Goal: Task Accomplishment & Management: Manage account settings

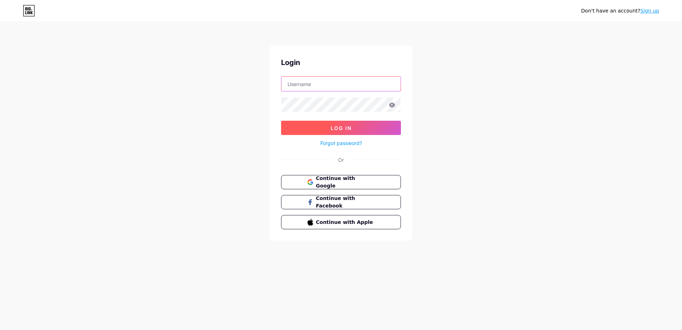
type input "[EMAIL_ADDRESS][DOMAIN_NAME]"
click at [344, 126] on span "Log In" at bounding box center [341, 128] width 21 height 6
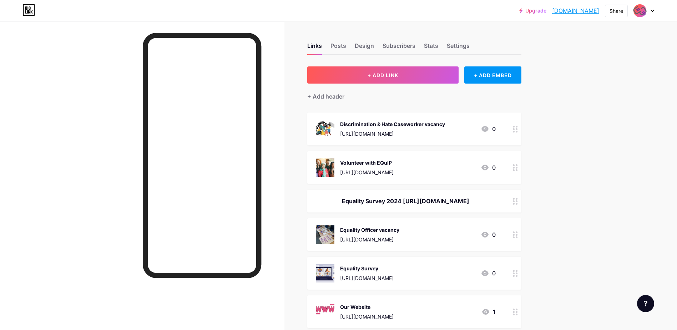
click at [517, 130] on icon at bounding box center [514, 129] width 5 height 7
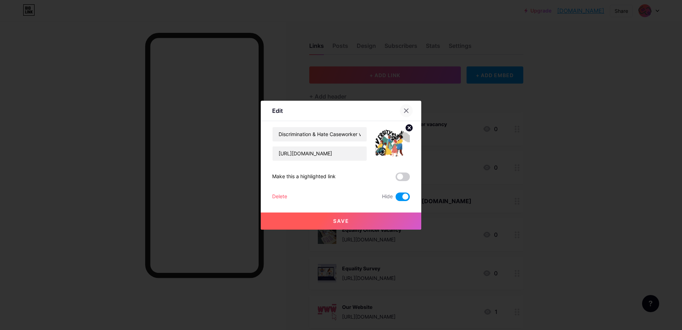
click at [405, 109] on icon at bounding box center [406, 111] width 6 height 6
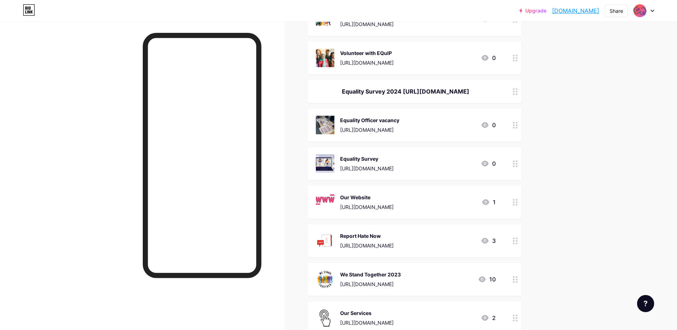
scroll to position [143, 0]
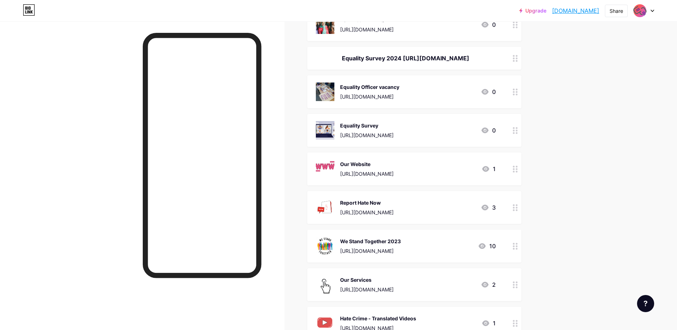
drag, startPoint x: 404, startPoint y: 214, endPoint x: 410, endPoint y: 113, distance: 101.8
click at [410, 113] on span "Discrimination & Hate Caseworker vacancy [URL][DOMAIN_NAME] 0 Volunteer with EQ…" at bounding box center [414, 154] width 214 height 369
click at [511, 215] on div at bounding box center [515, 207] width 12 height 33
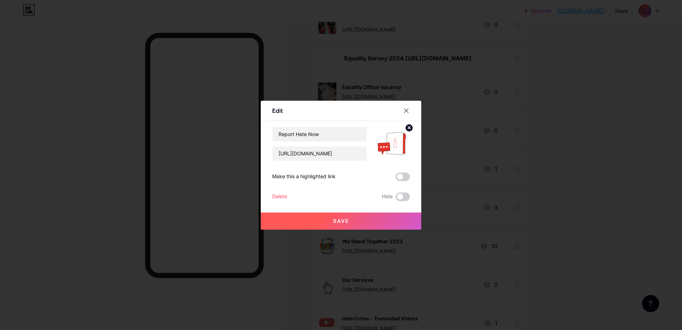
click at [347, 176] on div "Make this a highlighted link" at bounding box center [341, 176] width 138 height 9
click at [407, 176] on span at bounding box center [402, 176] width 14 height 9
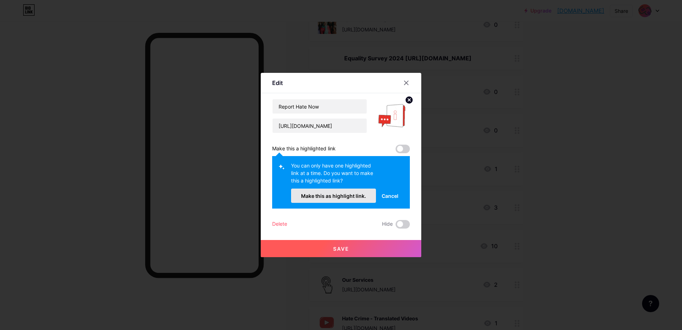
click at [330, 194] on span "Make this as highlight link." at bounding box center [333, 196] width 65 height 6
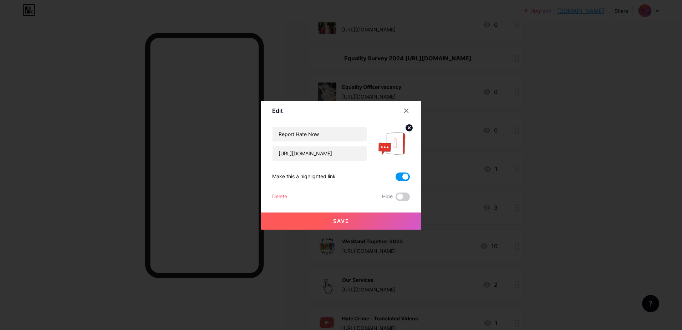
click at [339, 221] on span "Save" at bounding box center [341, 221] width 16 height 6
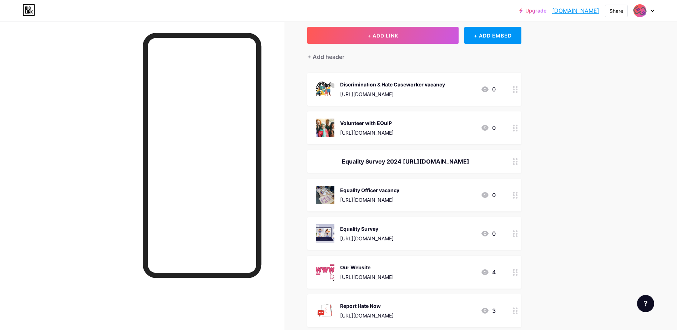
scroll to position [0, 0]
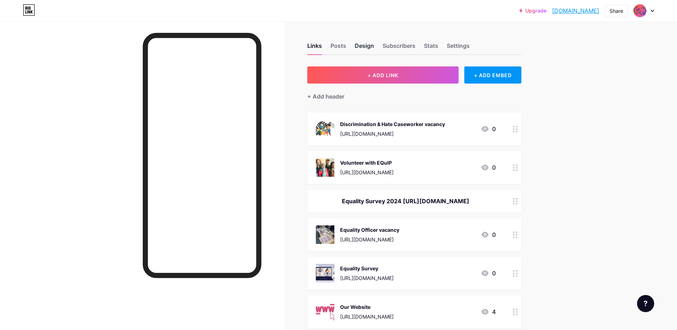
click at [366, 46] on div "Design" at bounding box center [363, 47] width 19 height 13
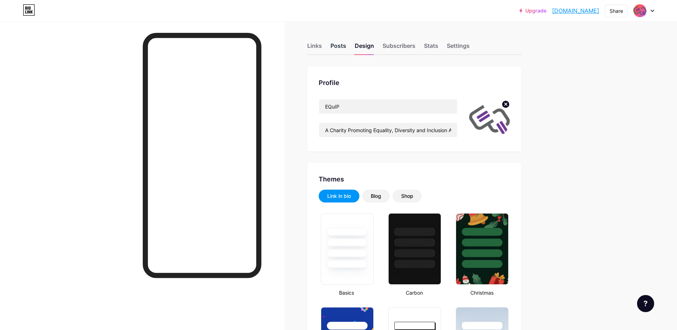
click at [344, 46] on div "Posts" at bounding box center [338, 47] width 16 height 13
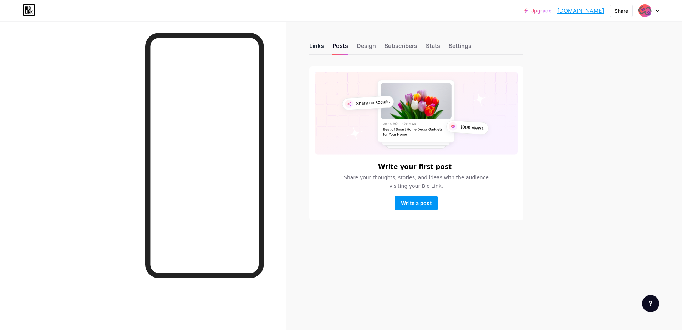
click at [311, 46] on div "Links" at bounding box center [316, 47] width 15 height 13
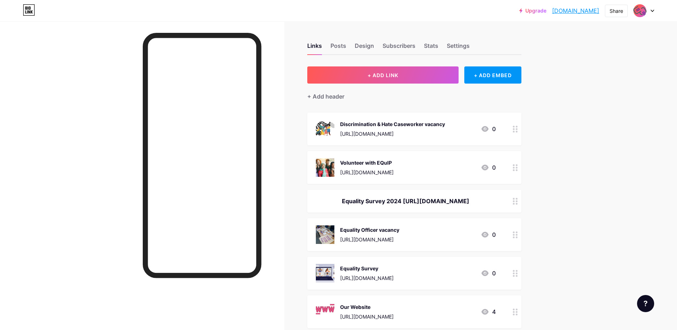
scroll to position [178, 0]
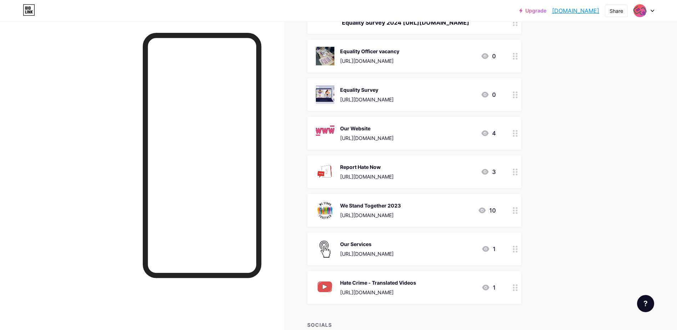
click at [517, 175] on icon at bounding box center [514, 171] width 5 height 7
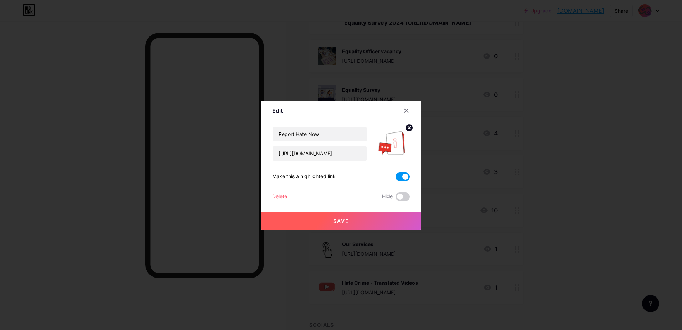
click at [350, 218] on button "Save" at bounding box center [341, 220] width 160 height 17
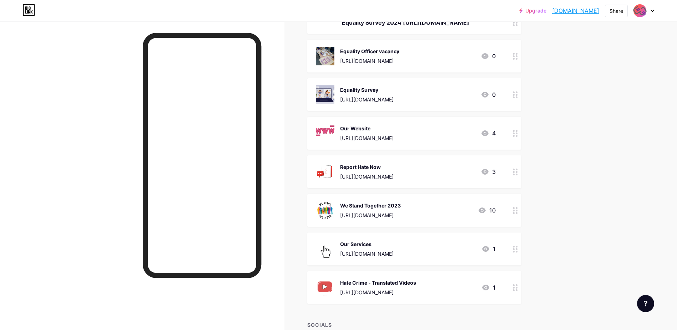
drag, startPoint x: 450, startPoint y: 172, endPoint x: 463, endPoint y: 96, distance: 77.0
click at [463, 96] on span "Discrimination & Hate Caseworker vacancy [URL][DOMAIN_NAME] 0 Volunteer with EQ…" at bounding box center [414, 118] width 214 height 369
click at [620, 155] on div "Upgrade [DOMAIN_NAME] [DOMAIN_NAME] Share Switch accounts EQuIP [DOMAIN_NAME]/e…" at bounding box center [338, 147] width 677 height 650
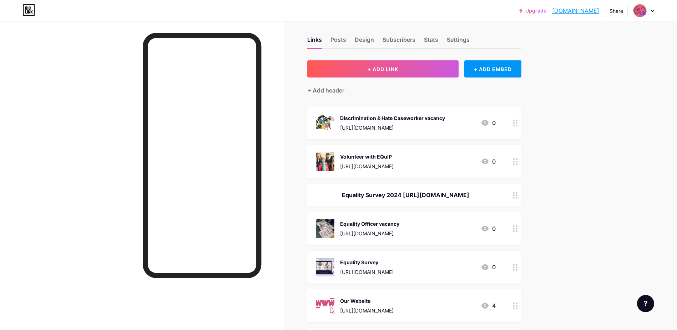
scroll to position [0, 0]
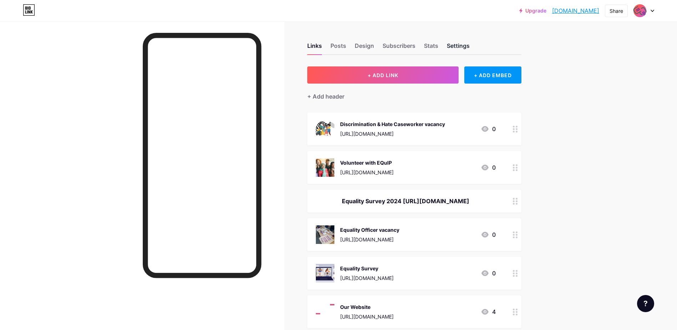
click at [462, 45] on div "Settings" at bounding box center [457, 47] width 23 height 13
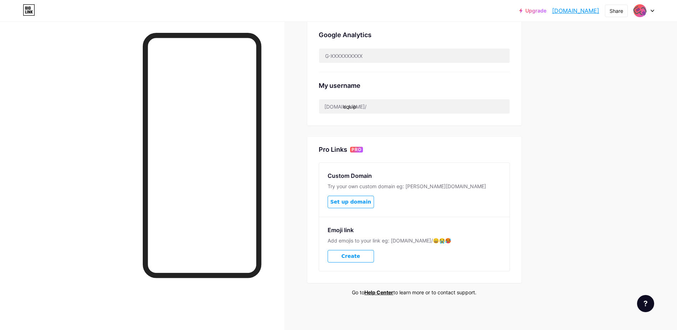
scroll to position [234, 0]
click at [615, 72] on div "Upgrade [DOMAIN_NAME] [DOMAIN_NAME] Share Switch accounts EQuIP [DOMAIN_NAME]/e…" at bounding box center [338, 48] width 677 height 564
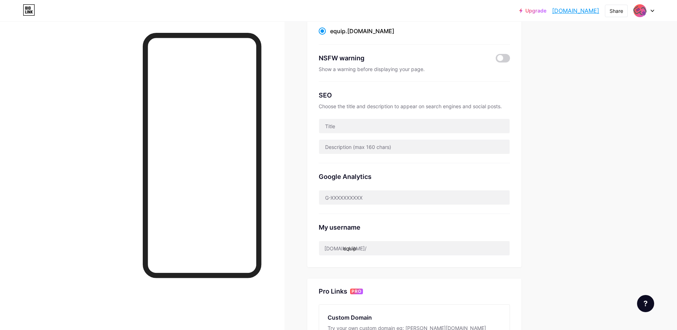
scroll to position [0, 0]
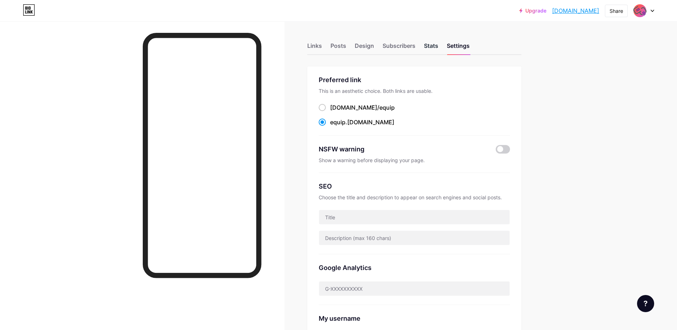
click at [434, 47] on div "Stats" at bounding box center [431, 47] width 14 height 13
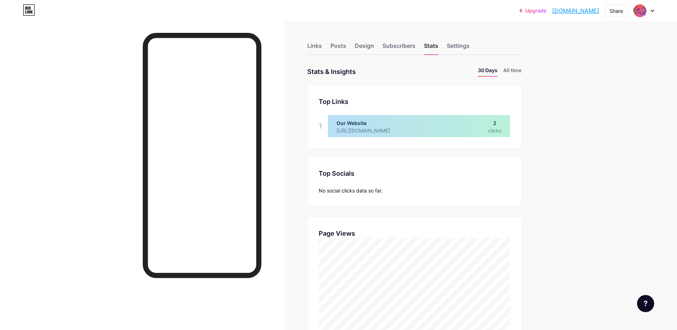
scroll to position [330, 677]
click at [405, 44] on div "Subscribers" at bounding box center [398, 47] width 33 height 13
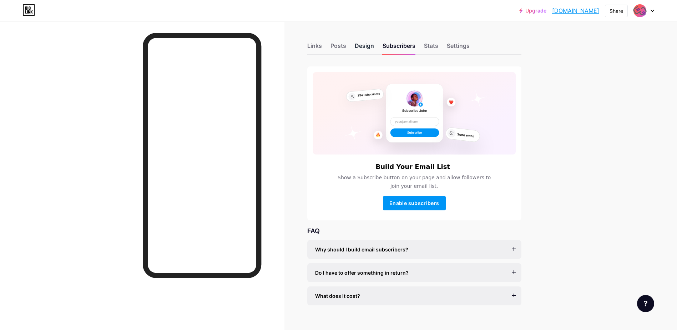
click at [362, 44] on div "Design" at bounding box center [363, 47] width 19 height 13
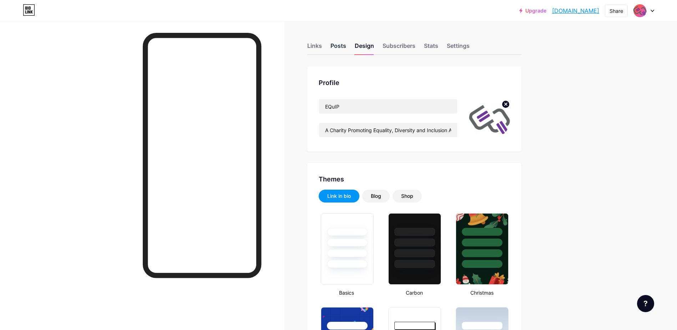
click at [337, 45] on div "Posts" at bounding box center [338, 47] width 16 height 13
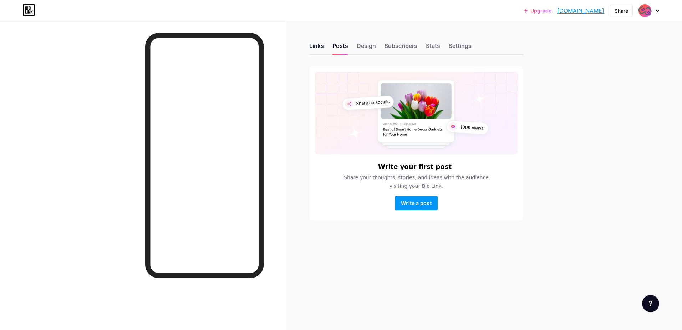
click at [319, 47] on div "Links" at bounding box center [316, 47] width 15 height 13
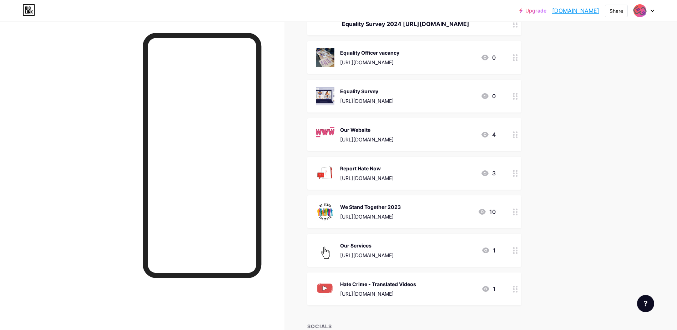
scroll to position [178, 0]
drag, startPoint x: 407, startPoint y: 185, endPoint x: 404, endPoint y: 170, distance: 14.8
click at [393, 170] on div "Report Hate Now [URL][DOMAIN_NAME]" at bounding box center [366, 171] width 53 height 19
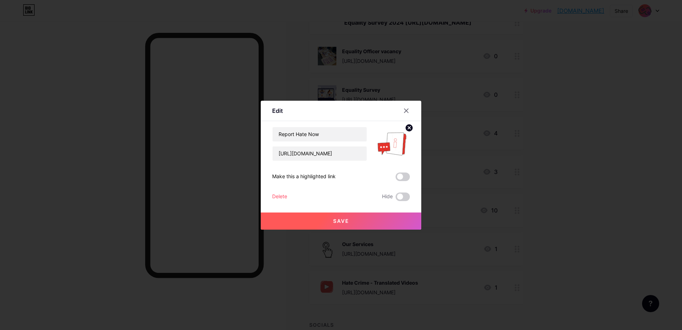
drag, startPoint x: 404, startPoint y: 170, endPoint x: 454, endPoint y: 195, distance: 55.0
click at [454, 195] on div at bounding box center [341, 165] width 682 height 330
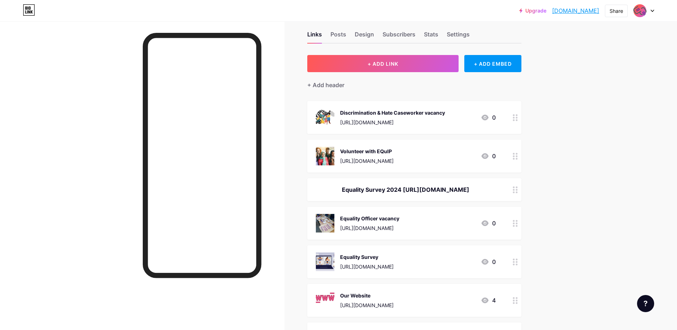
scroll to position [0, 0]
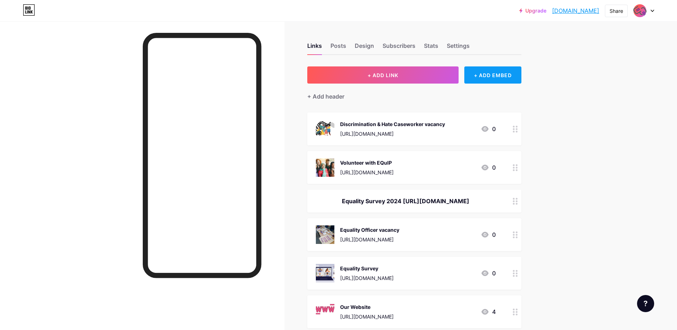
click at [487, 75] on div "+ ADD EMBED" at bounding box center [492, 74] width 57 height 17
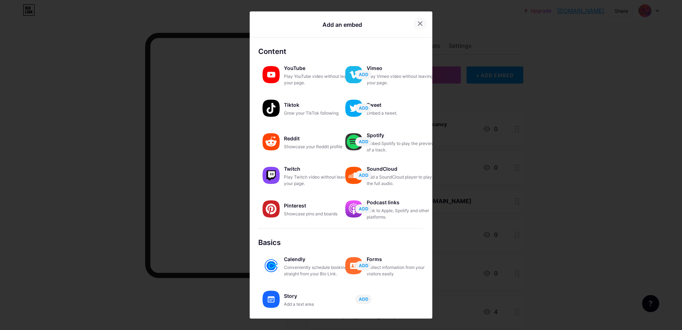
click at [417, 26] on icon at bounding box center [420, 24] width 6 height 6
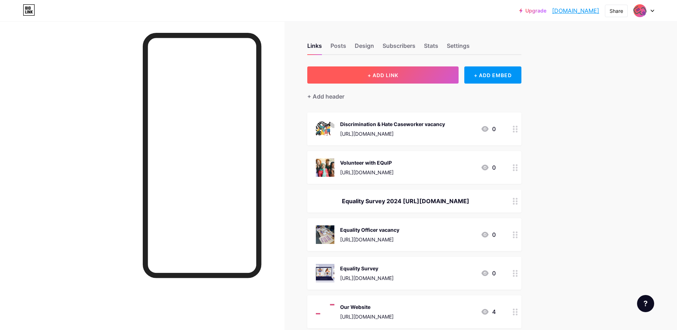
click at [359, 76] on button "+ ADD LINK" at bounding box center [383, 74] width 152 height 17
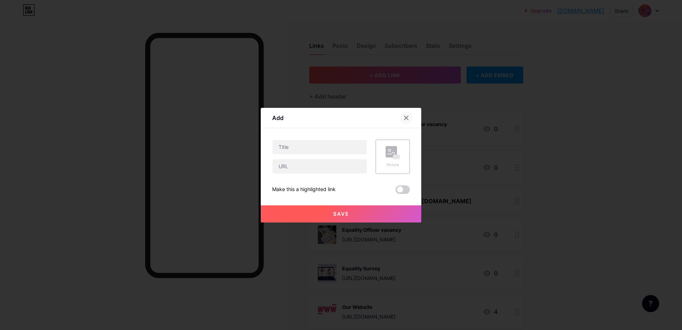
click at [407, 116] on icon at bounding box center [406, 118] width 6 height 6
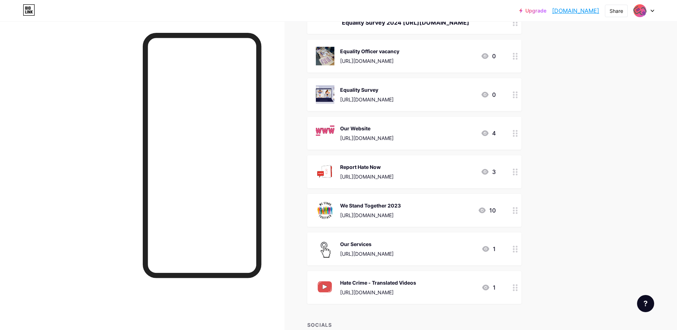
scroll to position [329, 0]
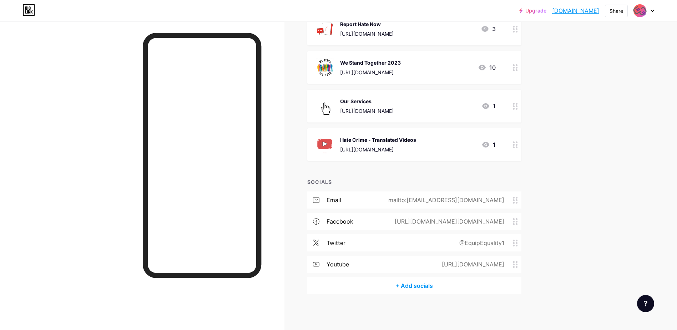
click at [649, 298] on div at bounding box center [645, 303] width 17 height 17
click at [600, 261] on link at bounding box center [609, 258] width 89 height 16
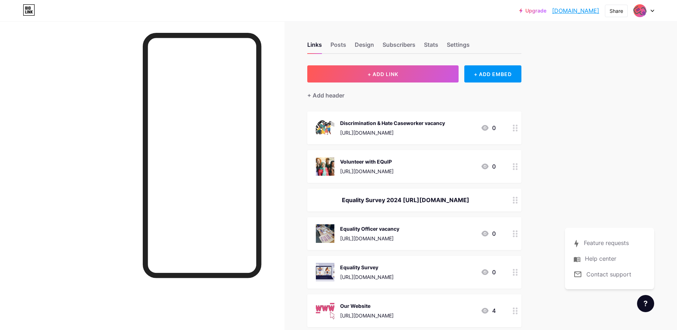
scroll to position [0, 0]
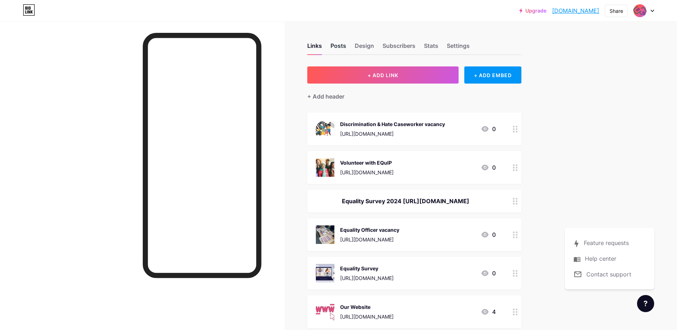
click at [346, 47] on div "Posts" at bounding box center [338, 47] width 16 height 13
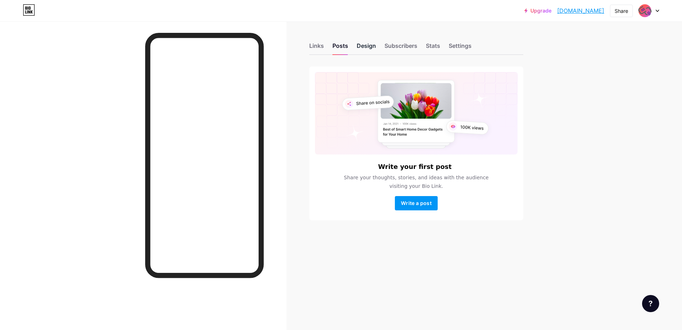
click at [362, 47] on div "Design" at bounding box center [366, 47] width 19 height 13
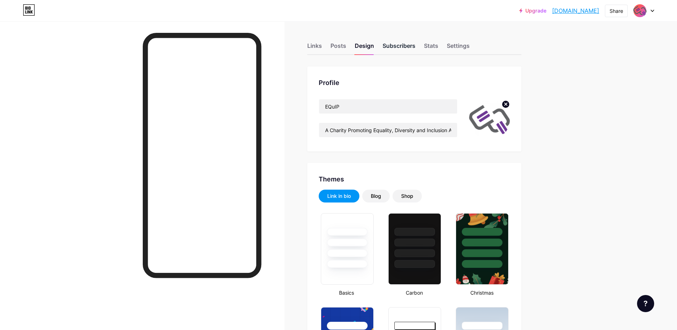
click at [398, 47] on div "Subscribers" at bounding box center [398, 47] width 33 height 13
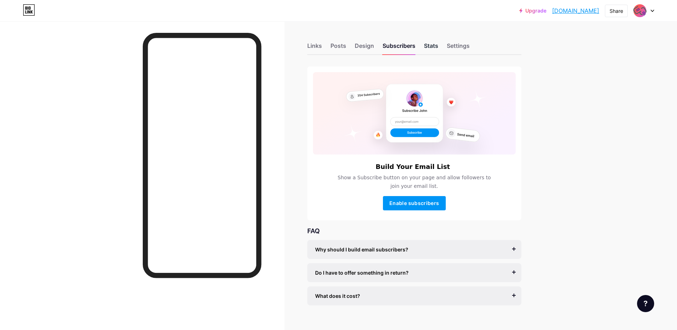
click at [435, 48] on div "Stats" at bounding box center [431, 47] width 14 height 13
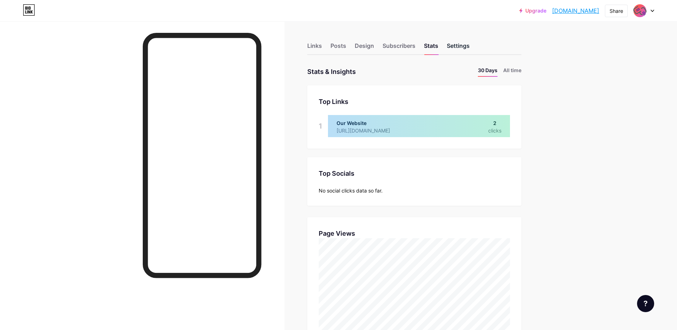
click at [462, 42] on div "Settings" at bounding box center [457, 47] width 23 height 13
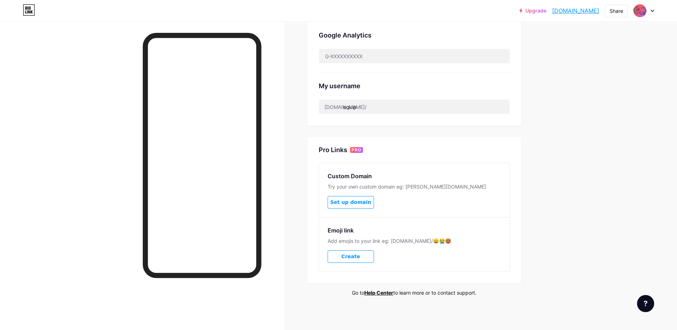
scroll to position [234, 0]
click at [289, 110] on div "Links Posts Design Subscribers Stats Settings Preferred link This is an aesthet…" at bounding box center [275, 59] width 551 height 542
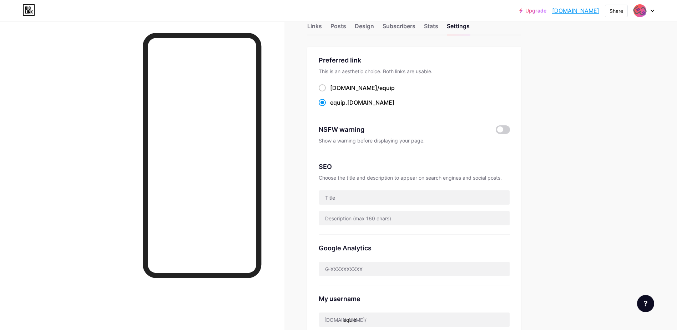
scroll to position [0, 0]
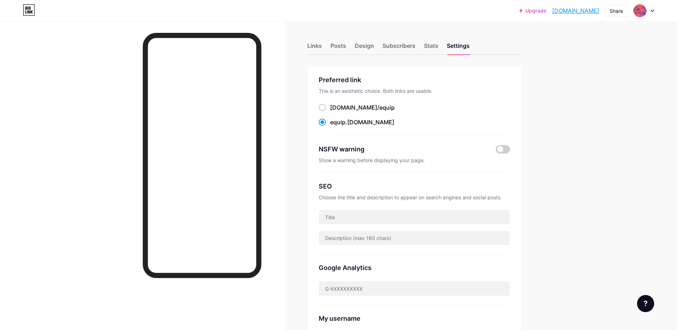
click at [651, 11] on icon at bounding box center [652, 11] width 4 height 2
click at [616, 10] on div "Share" at bounding box center [616, 10] width 14 height 7
click at [648, 54] on div "Upgrade [DOMAIN_NAME] [DOMAIN_NAME] Share Copy link [DOMAIN_NAME] Get my QR cod…" at bounding box center [338, 282] width 677 height 564
click at [312, 48] on div "Links" at bounding box center [314, 47] width 15 height 13
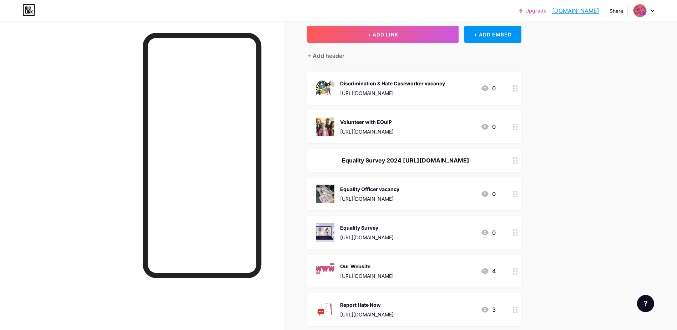
scroll to position [71, 0]
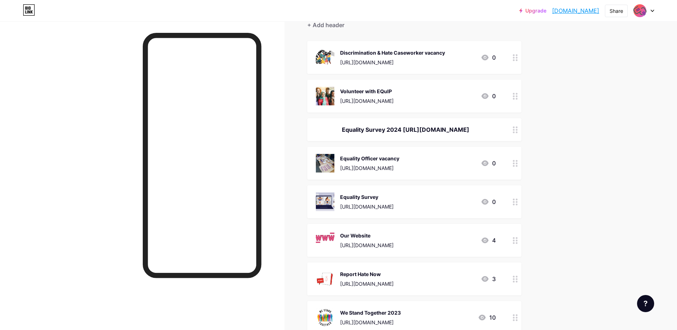
drag, startPoint x: 412, startPoint y: 280, endPoint x: 427, endPoint y: 147, distance: 133.8
click at [427, 147] on span "Discrimination & Hate Caseworker vacancy [URL][DOMAIN_NAME] 0 Volunteer with EQ…" at bounding box center [414, 225] width 214 height 369
click at [597, 148] on div "Upgrade [DOMAIN_NAME] [DOMAIN_NAME] Share Switch accounts EQuIP [DOMAIN_NAME]/e…" at bounding box center [338, 254] width 677 height 650
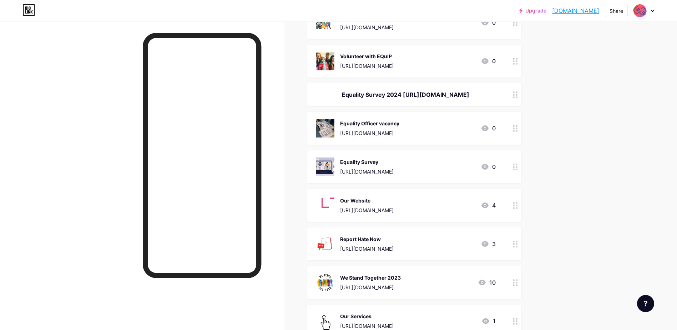
scroll to position [44, 0]
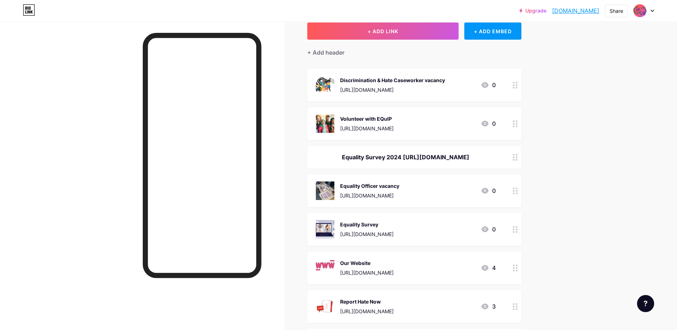
click at [640, 300] on div at bounding box center [645, 303] width 17 height 17
click at [600, 261] on link at bounding box center [609, 258] width 89 height 16
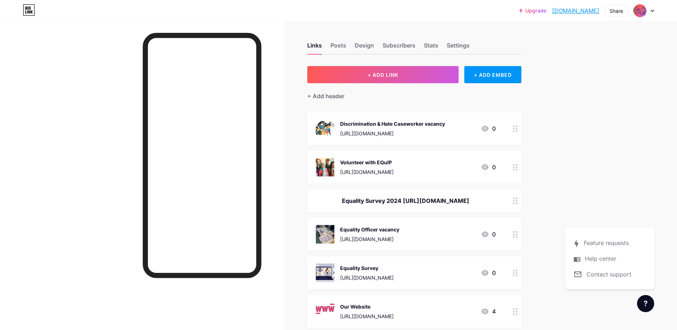
scroll to position [0, 0]
